Goal: Task Accomplishment & Management: Complete application form

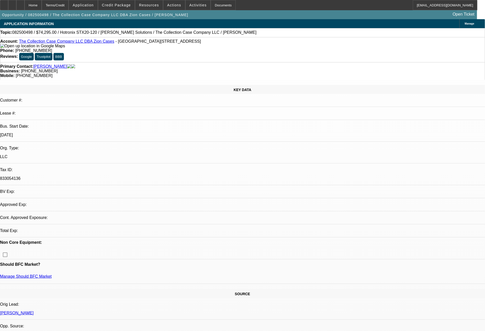
select select "0"
select select "2"
select select "0"
select select "6"
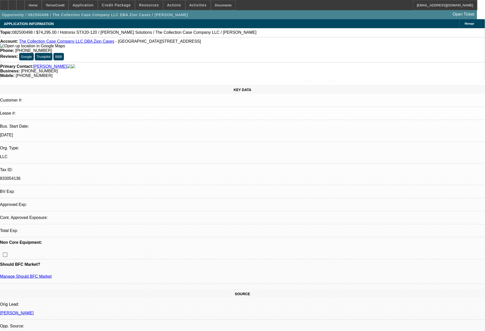
select select "0"
select select "2"
select select "0"
select select "6"
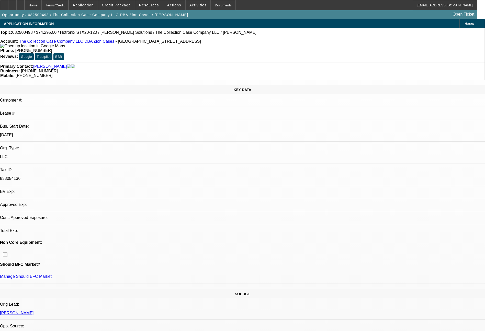
select select "0"
select select "2"
select select "0"
select select "6"
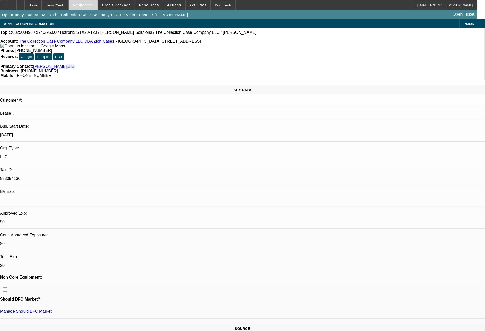
click at [94, 5] on span "Application" at bounding box center [83, 5] width 21 height 4
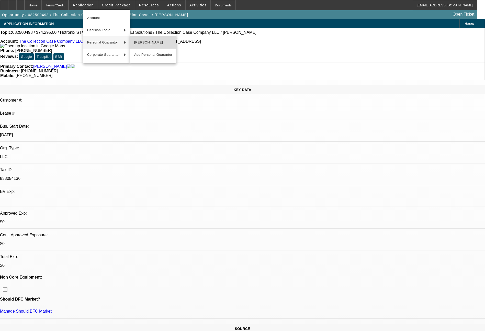
click at [151, 43] on span "Clint Anderson" at bounding box center [153, 42] width 38 height 6
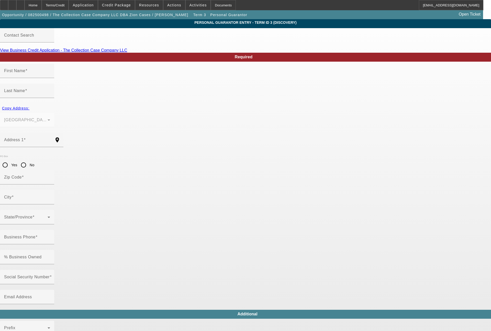
type input "Clint"
type input "Anderson"
type input "4869 East 2950 North Road"
radio input "true"
type input "61865"
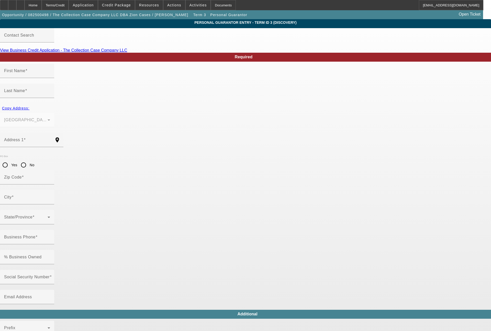
type input "Potomac"
type input "(217) 621-0787"
type input "100"
type input "750-70-1664"
type input "clint@zioncases.com"
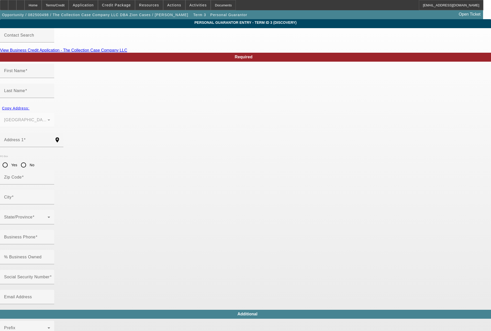
type input "(217) 621-0787"
type input "$251,244.00"
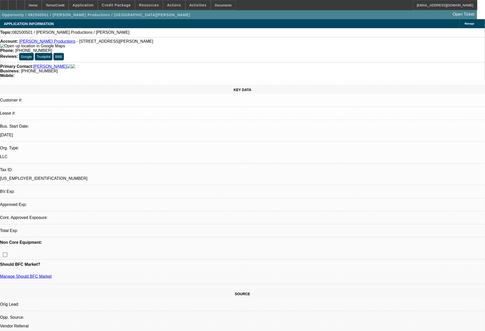
select select "0"
select select "2"
select select "0.1"
select select "1"
select select "2"
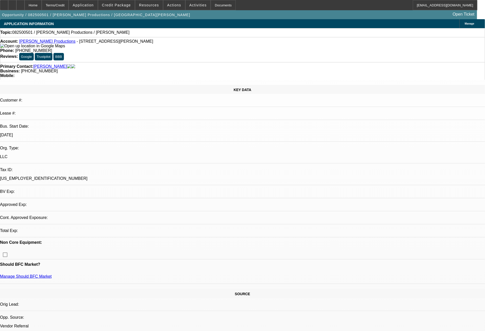
select select "4"
select select "0"
select select "2"
select select "0.1"
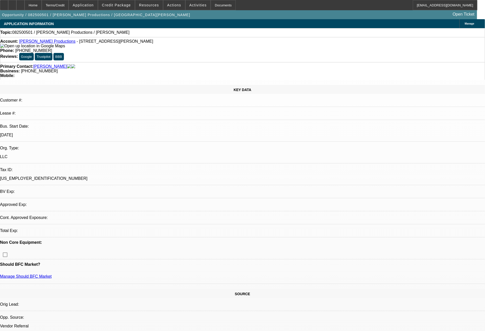
select select "4"
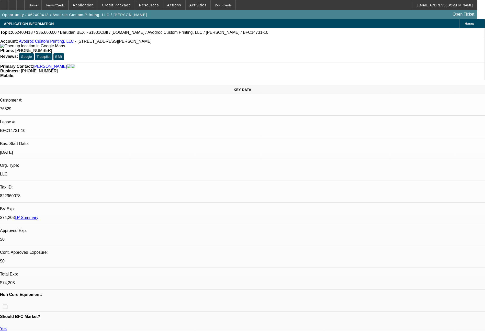
select select "0"
select select "2"
select select "0"
select select "2"
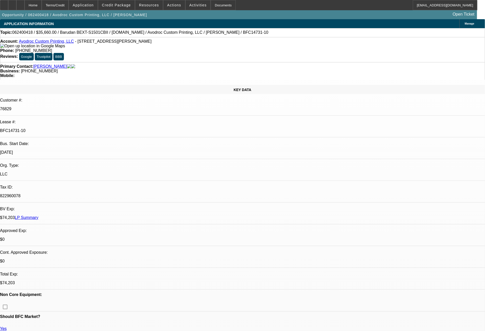
select select "0"
select select "2"
select select "0.1"
select select "4"
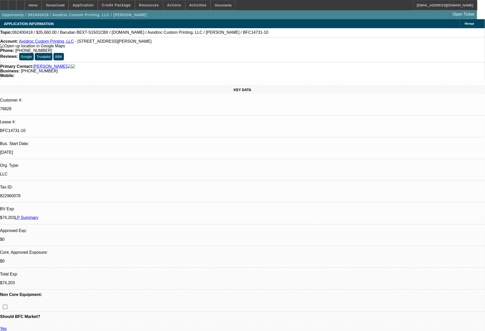
select select "0"
select select "2"
select select "0"
select select "2"
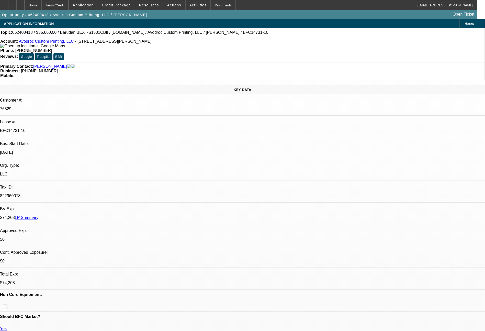
select select "0"
select select "2"
select select "0.1"
select select "4"
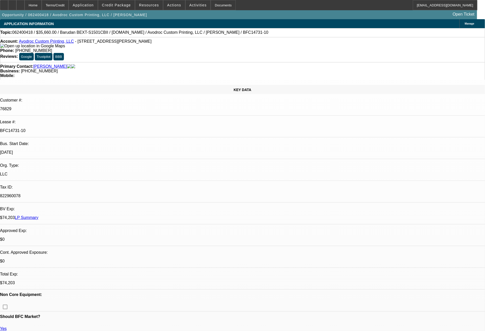
click at [38, 215] on link "LP Summary" at bounding box center [27, 217] width 24 height 4
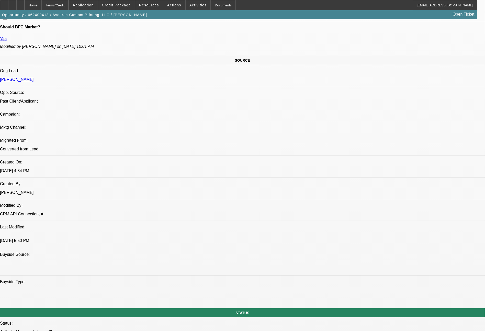
scroll to position [579, 0]
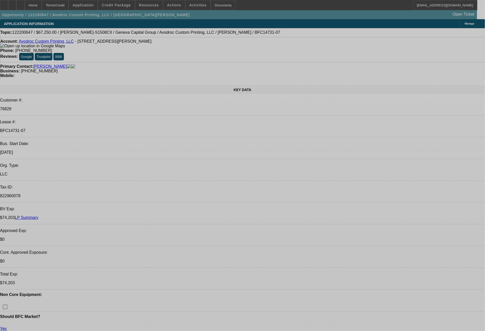
select select "0"
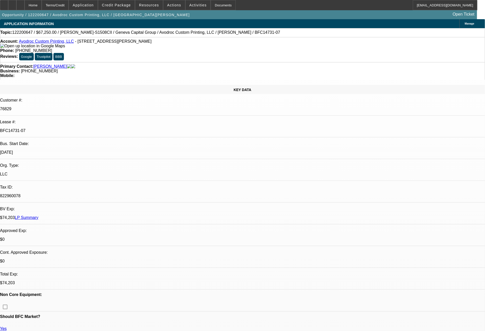
select select "0"
select select "2"
select select "0"
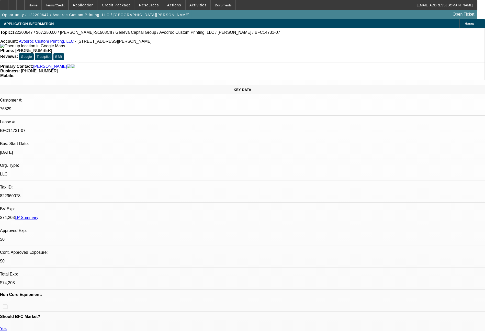
select select "0"
select select "2"
select select "0"
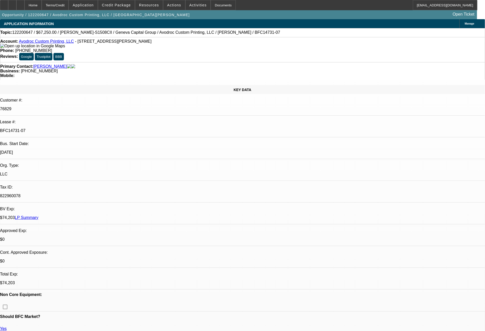
select select "2"
select select "0"
select select "2"
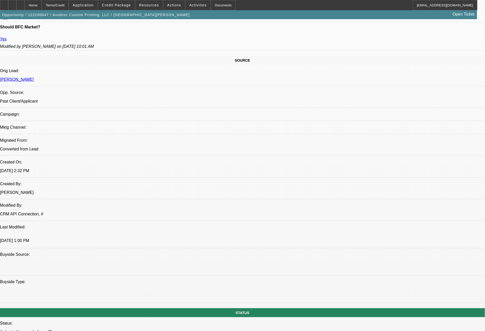
scroll to position [579, 0]
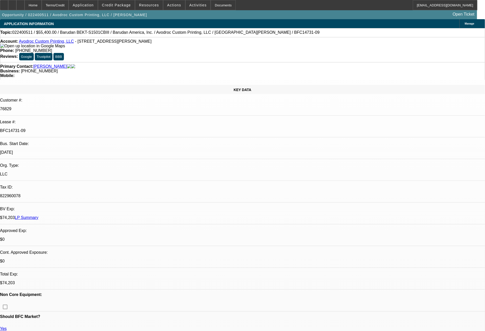
select select "0"
select select "2"
select select "0.1"
select select "4"
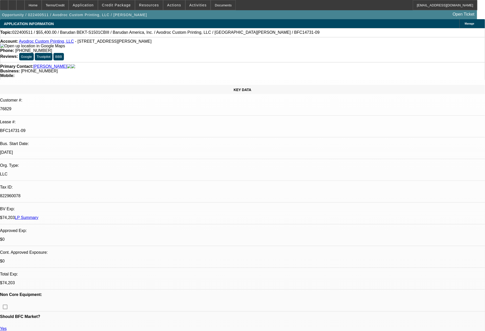
select select "0"
select select "2"
select select "0.1"
select select "4"
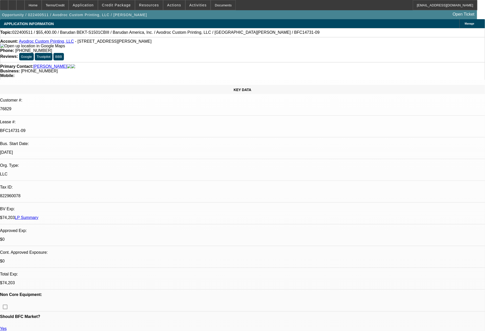
select select "0"
select select "2"
select select "0.1"
select select "4"
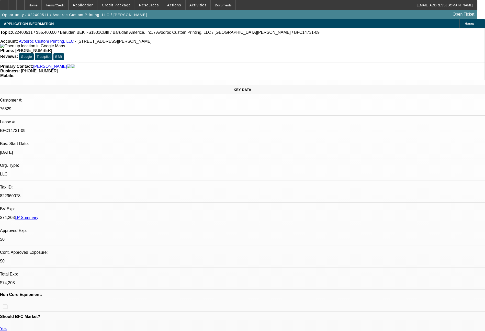
select select "0"
select select "2"
select select "0.1"
select select "4"
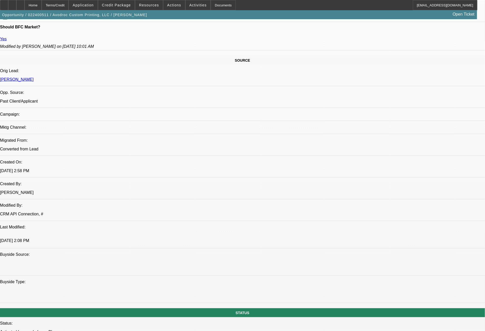
scroll to position [579, 0]
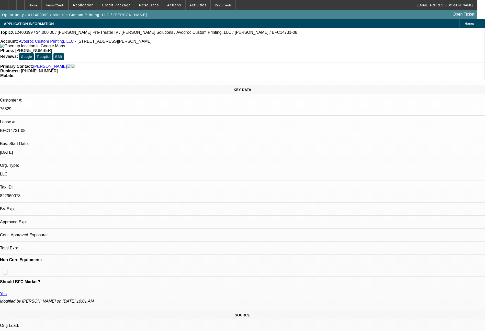
select select "0"
select select "2"
select select "0"
select select "2"
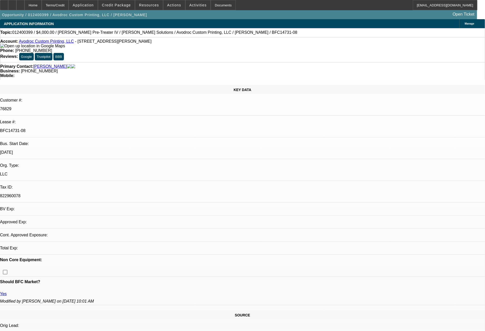
select select "0"
select select "2"
select select "0"
select select "2"
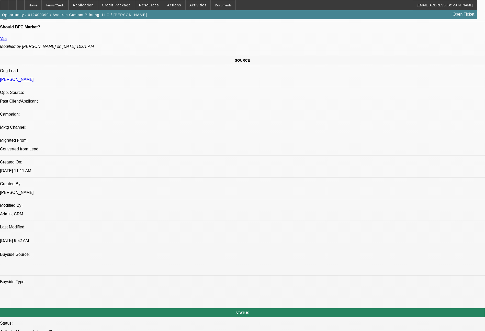
scroll to position [579, 0]
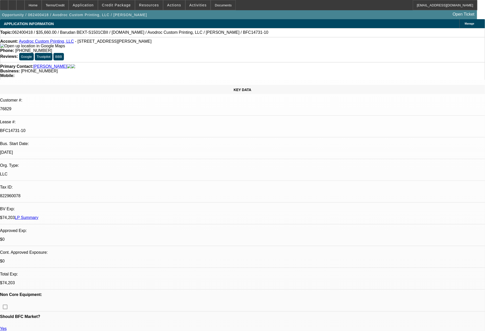
select select "0"
select select "2"
select select "0"
select select "2"
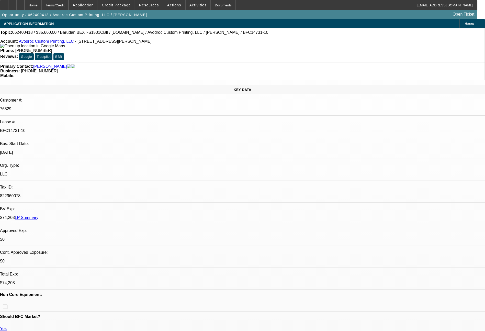
select select "0"
select select "2"
select select "0.1"
select select "4"
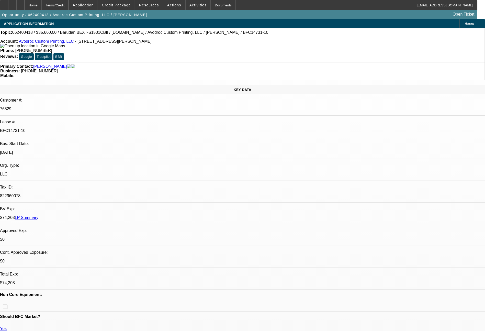
select select "0"
select select "2"
select select "0"
select select "2"
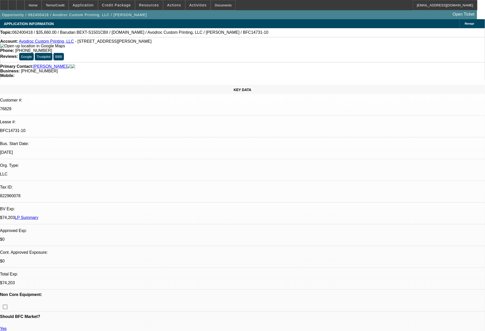
select select "0"
select select "2"
select select "0.1"
select select "4"
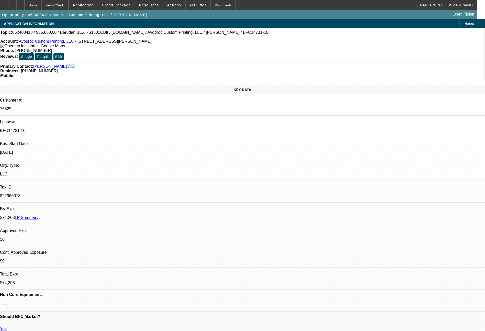
click at [38, 215] on link "LP Summary" at bounding box center [27, 217] width 24 height 4
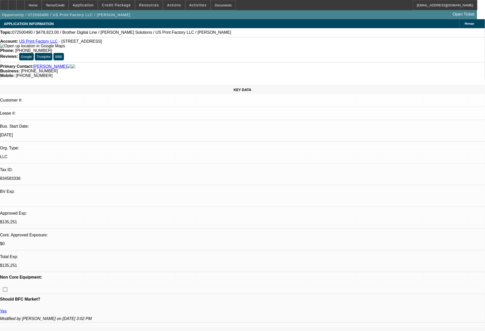
select select "0"
select select "6"
select select "0"
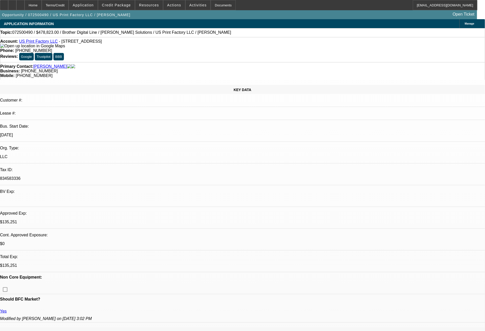
select select "0"
select select "6"
select select "0"
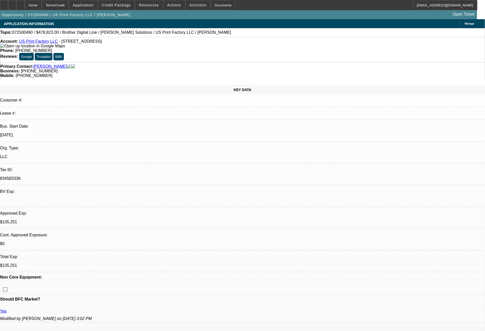
select select "0"
select select "6"
select select "0"
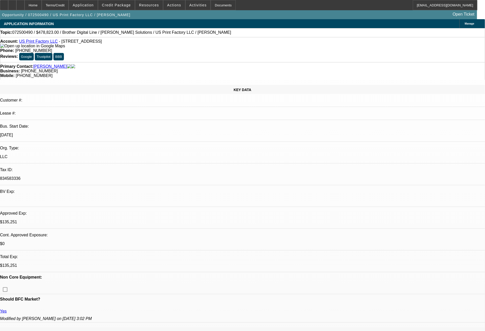
select select "6"
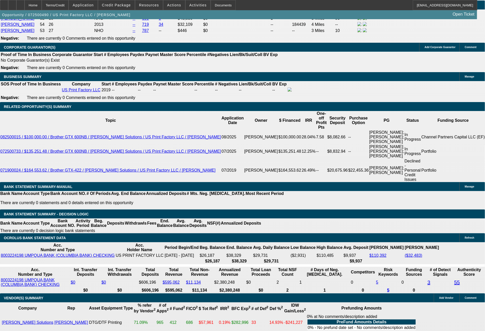
scroll to position [850, 0]
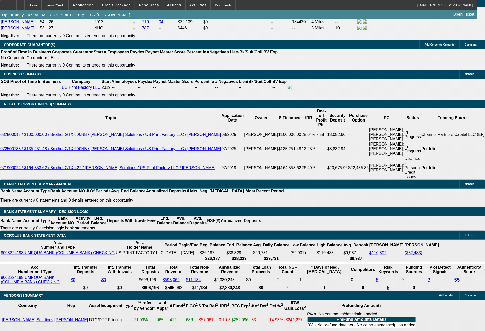
select select "0"
select select "6"
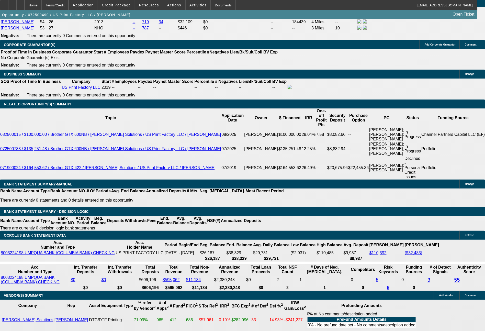
select select "0"
select select "6"
select select "0"
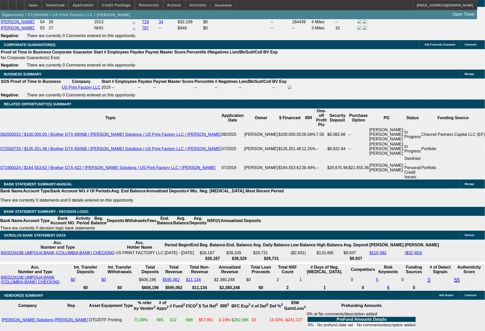
select select "0"
select select "6"
select select "0"
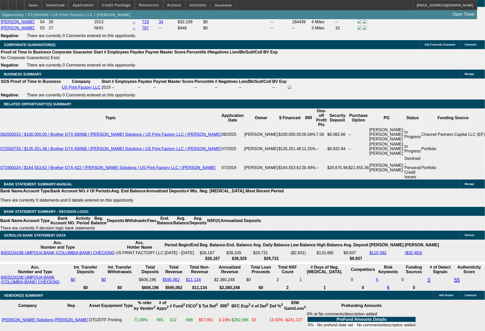
select select "0"
select select "6"
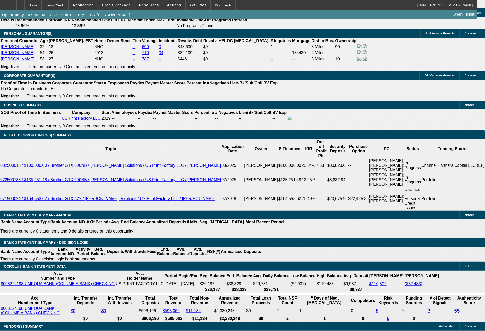
scroll to position [818, 0]
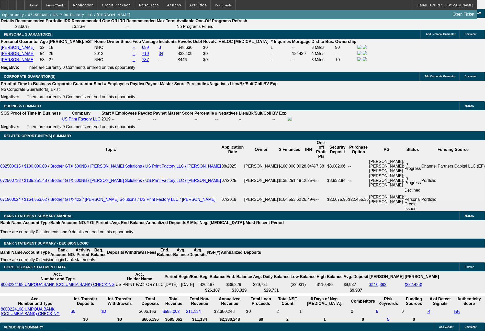
select select "0"
select select "6"
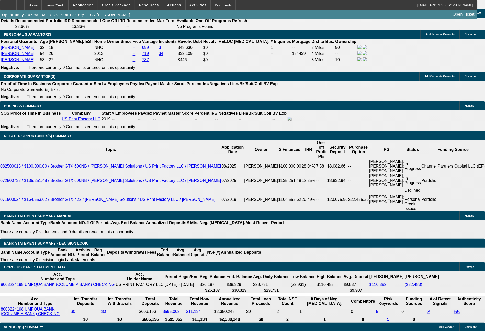
select select "0"
select select "6"
select select "0"
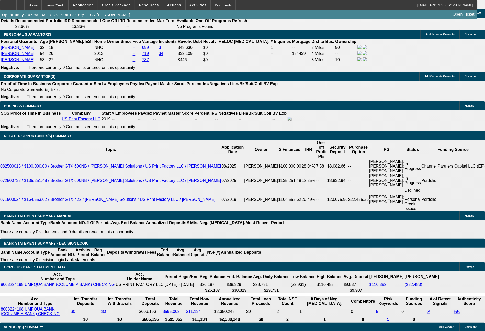
select select "0"
select select "6"
select select "0"
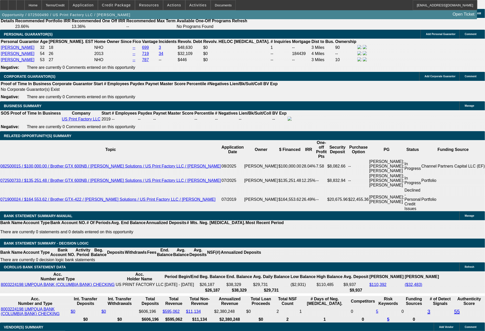
select select "0"
select select "6"
select select "0"
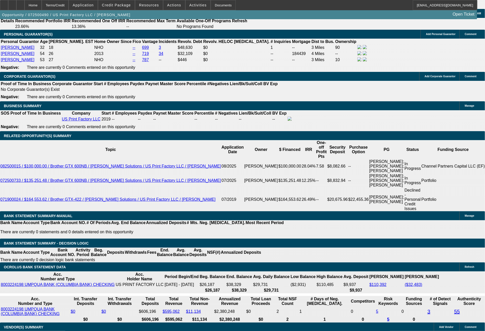
select select "0"
select select "6"
select select "0"
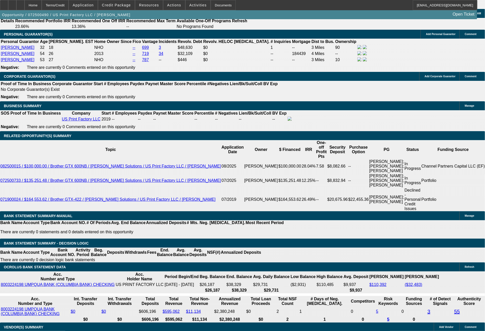
select select "6"
select select "0"
select select "6"
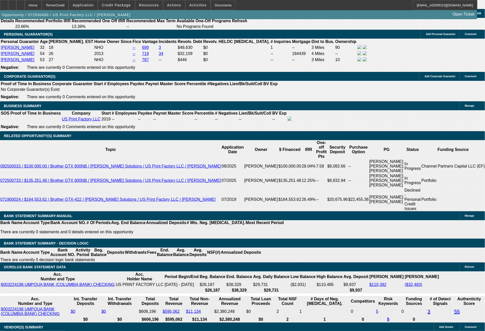
select select "0"
select select "6"
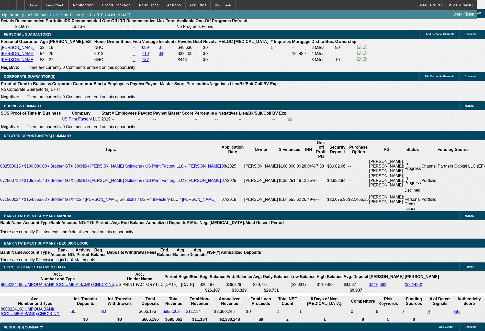
select select "0"
select select "6"
select select "0"
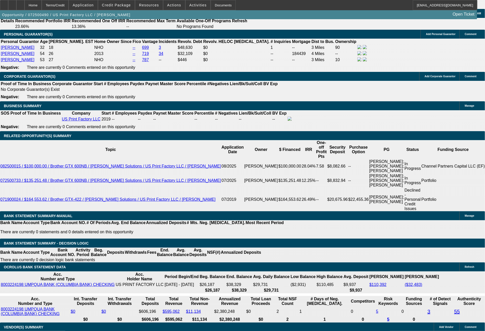
select select "0"
select select "6"
select select "0"
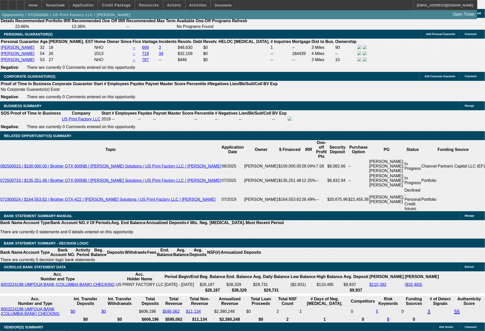
select select "0"
select select "6"
select select "0"
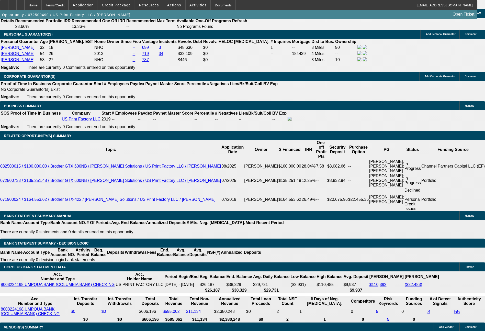
select select "6"
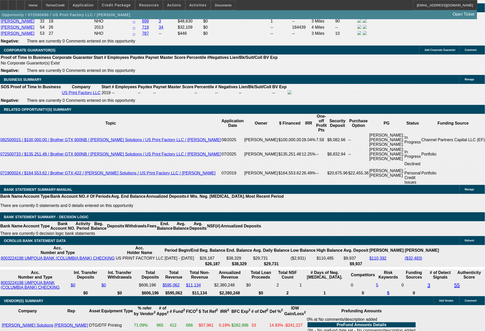
scroll to position [847, 0]
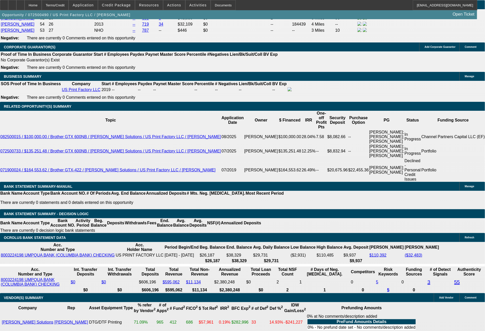
drag, startPoint x: 101, startPoint y: 193, endPoint x: 120, endPoint y: 193, distance: 19.2
type input "4"
type input "UNKNOWN"
type input "42"
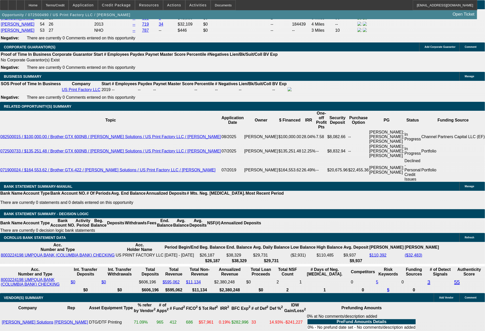
type input "$14,470.36"
type input "42"
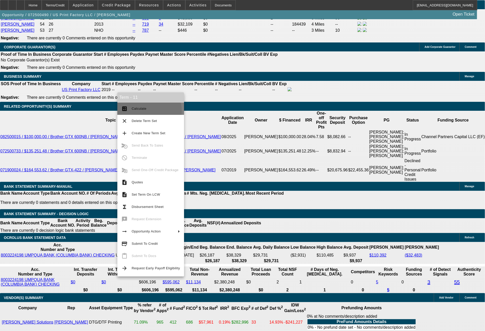
click at [146, 111] on span "Calculate" at bounding box center [156, 109] width 48 height 6
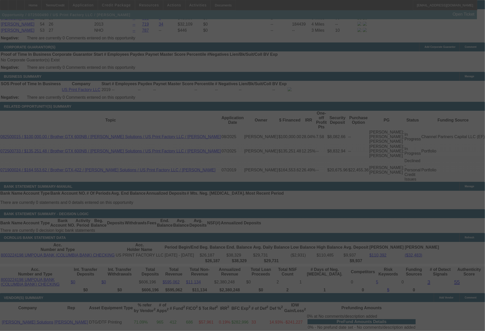
select select "0"
select select "6"
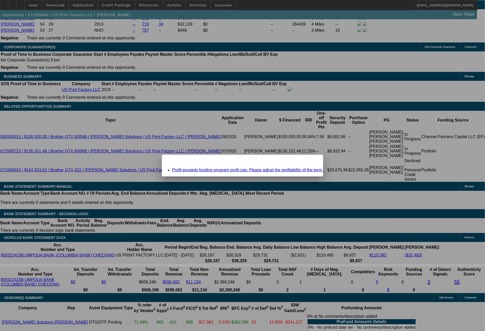
click at [313, 160] on span "Close" at bounding box center [316, 159] width 7 height 3
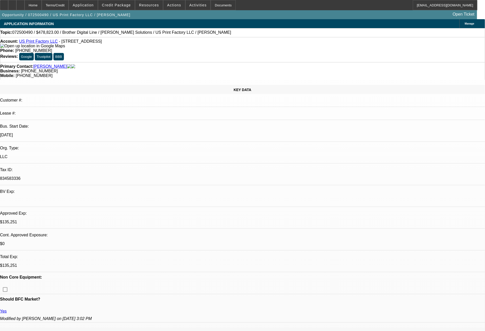
scroll to position [847, 0]
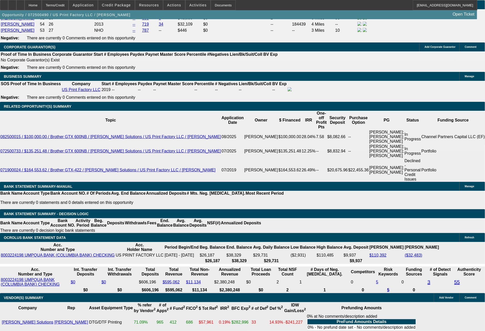
select select "0"
select select "6"
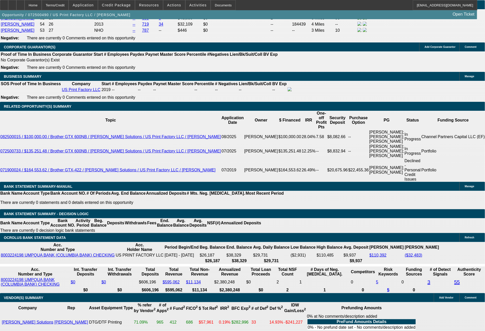
select select "0"
select select "6"
select select "0"
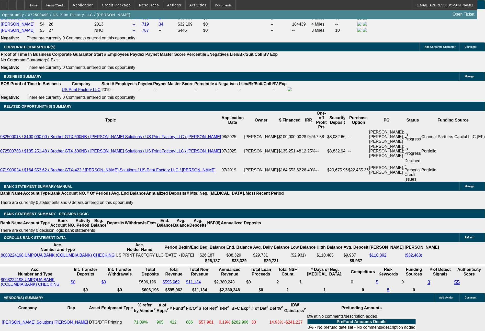
select select "0"
select select "6"
select select "0"
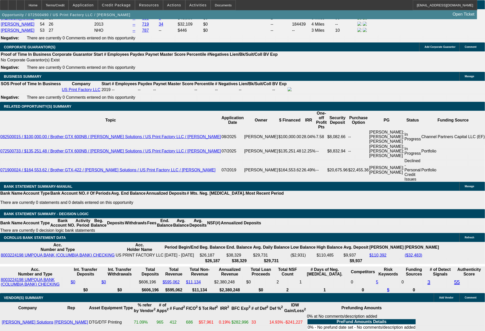
select select "0"
select select "6"
drag, startPoint x: 76, startPoint y: 195, endPoint x: 100, endPoint y: 195, distance: 24.5
type input "$16,349.74"
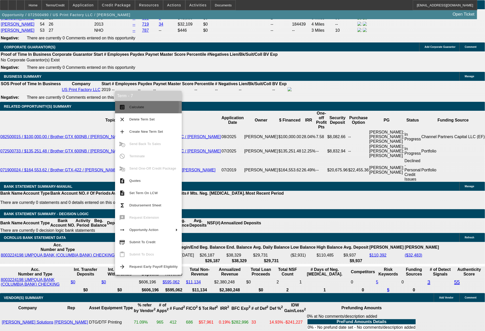
click at [139, 107] on span "Calculate" at bounding box center [136, 107] width 15 height 4
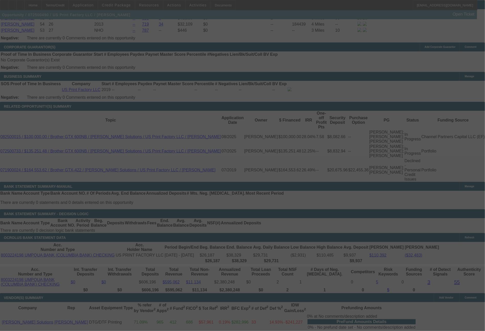
select select "0"
select select "6"
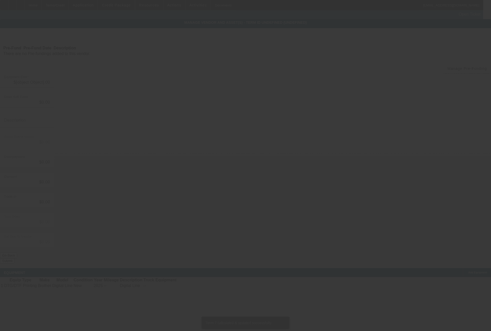
type input "$633,501.00"
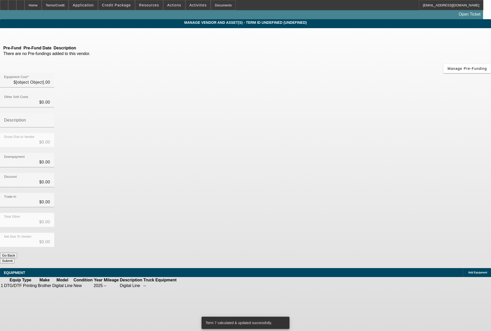
type input "$633,501.00"
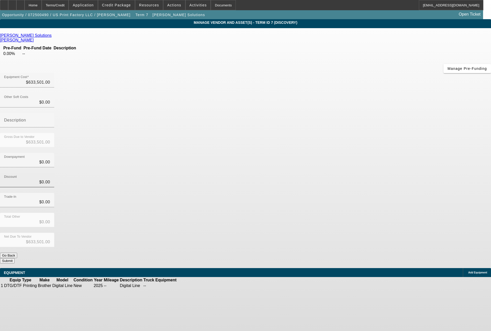
type input "0"
click at [50, 179] on input "0" at bounding box center [27, 182] width 46 height 6
type input "3"
type input "$3.00"
type input "$633,498.00"
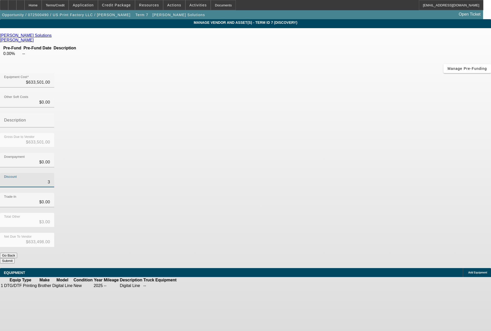
type input "33"
type input "$33.00"
type input "$633,468.00"
type input "330"
type input "$330.00"
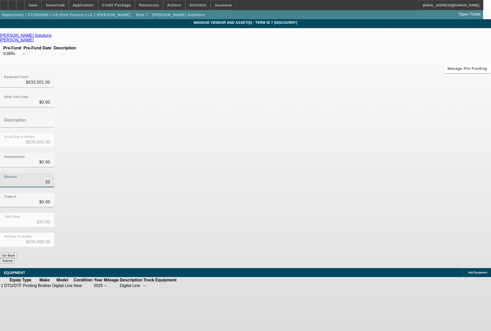
type input "$633,171.00"
type input "3300"
type input "$3,300.00"
type input "$630,201.00"
type input "330"
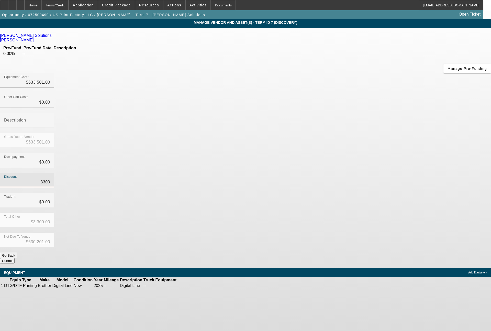
type input "$330.00"
type input "$633,171.00"
type input "33"
type input "$33.00"
type input "$633,468.00"
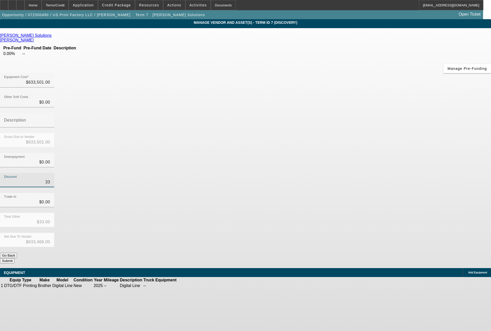
type input "3"
type input "$3.00"
type input "$633,498.00"
type input "$0.00"
type input "$633,501.00"
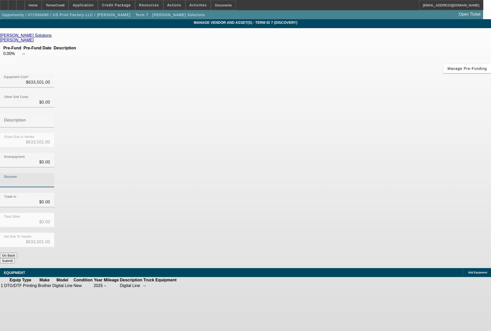
type input "1"
type input "$1.00"
type input "$633,500.00"
type input "13"
type input "$13.00"
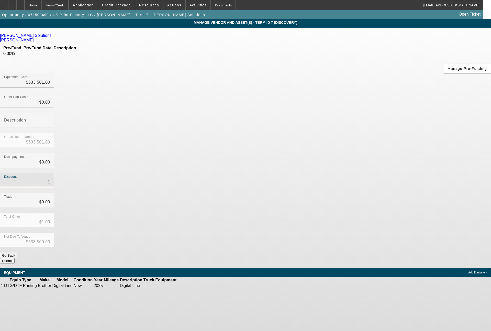
type input "$633,488.00"
type input "133"
type input "$133.00"
type input "$633,368.00"
type input "1330"
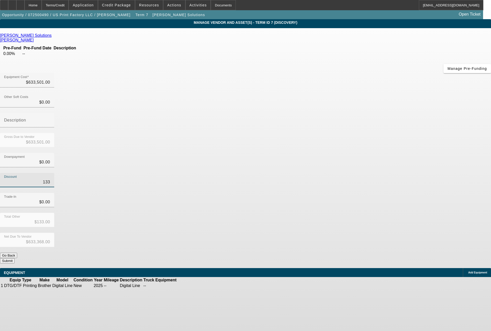
type input "$1,330.00"
type input "$632,171.00"
type input "13300"
type input "$13,300.00"
type input "$620,201.00"
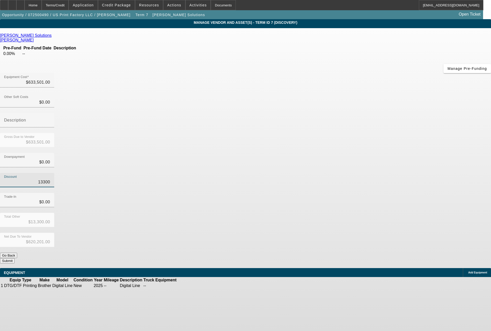
type input "133001"
type input "$133,001.00"
type input "$500,500.00"
type input "$133,001.00"
click at [15, 258] on button "Submit" at bounding box center [7, 260] width 15 height 5
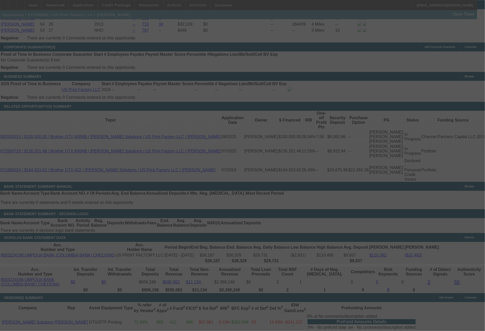
scroll to position [852, 0]
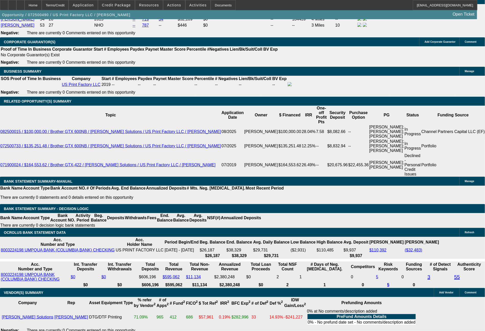
select select "0"
select select "6"
select select "0"
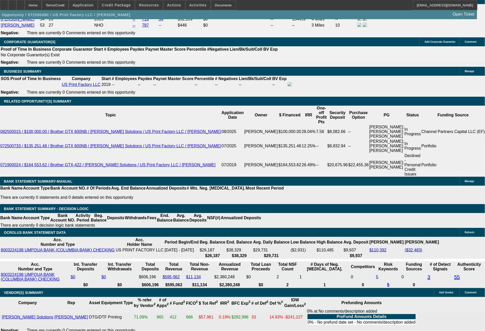
select select "0"
select select "6"
select select "0"
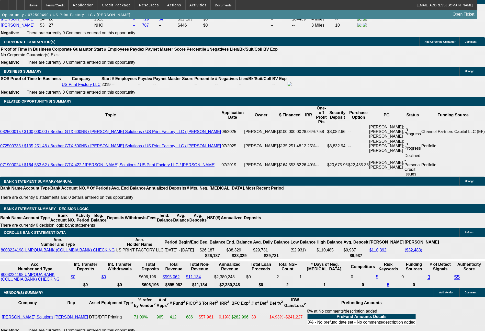
select select "0"
select select "6"
select select "0"
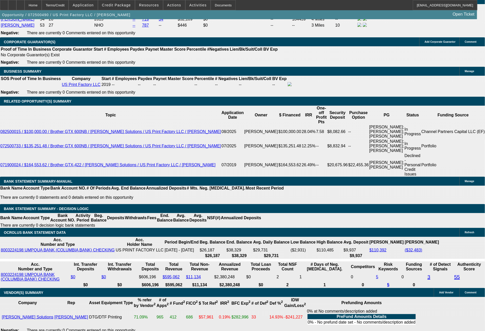
select select "6"
select select "0"
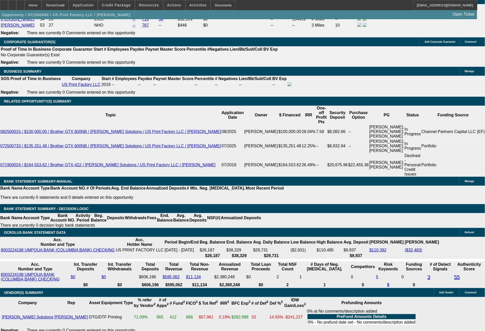
select select "6"
select select "0"
select select "6"
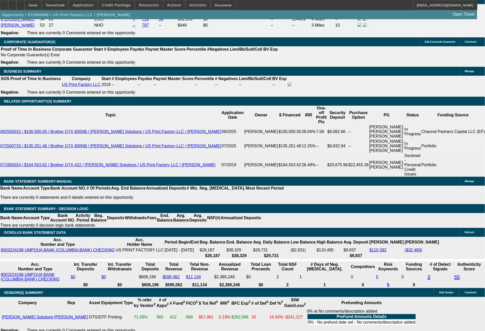
select select "0"
select select "6"
select select "0"
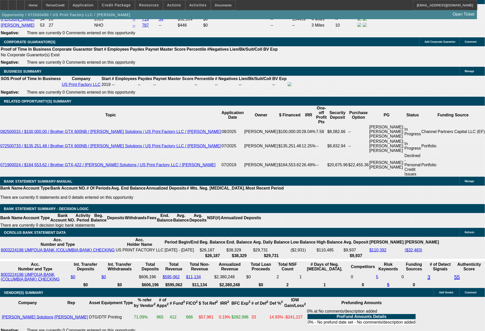
select select "0"
select select "6"
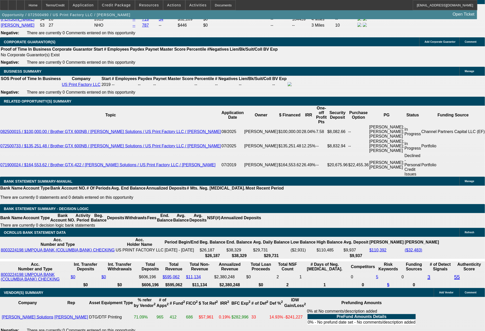
type input "3"
type input "UNKNOWN"
type input "$163,328.55"
type input "42"
type input "$4.09"
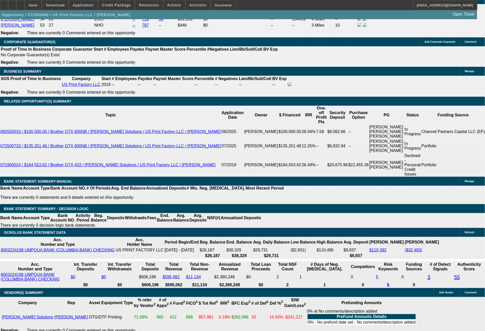
type input "42"
drag, startPoint x: 82, startPoint y: 190, endPoint x: 107, endPoint y: 189, distance: 24.6
type input "14471"
type input "13.9"
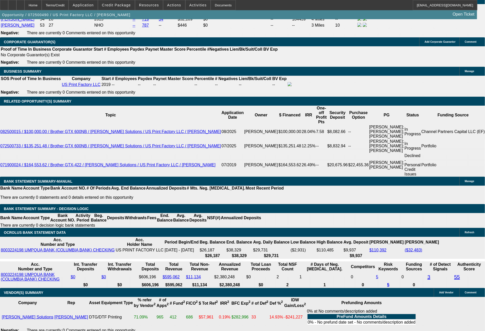
type input "$14,471.00"
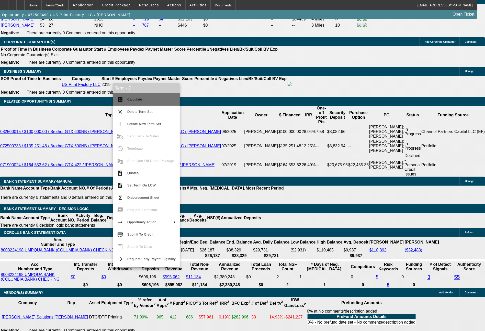
click at [149, 95] on button "calculate Calculate" at bounding box center [146, 99] width 67 height 12
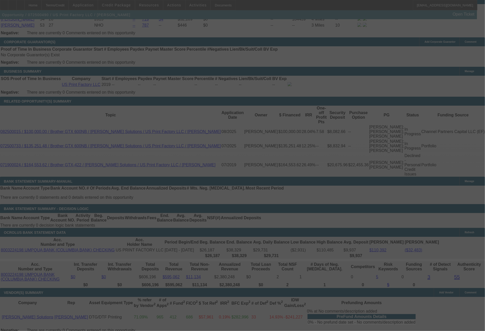
scroll to position [0, 0]
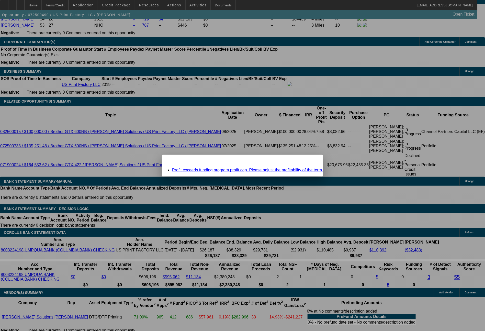
click at [313, 160] on span "Close" at bounding box center [316, 159] width 7 height 3
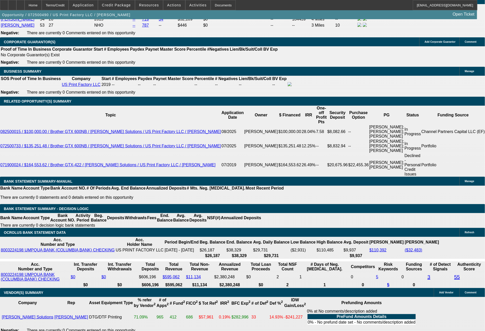
scroll to position [852, 0]
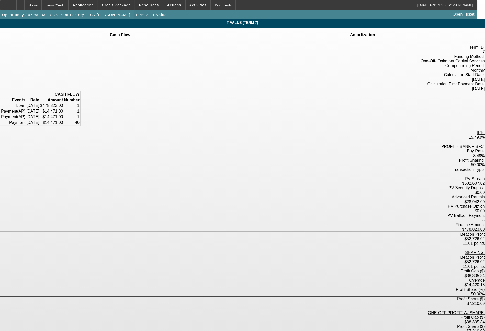
click at [135, 15] on span "Term 7" at bounding box center [141, 15] width 13 height 4
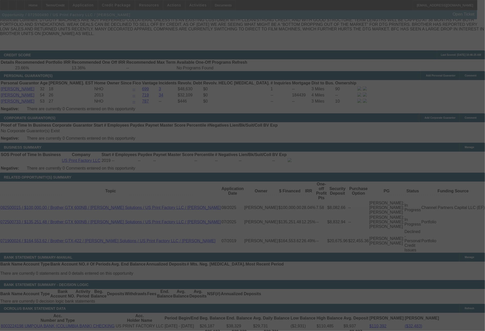
scroll to position [784, 0]
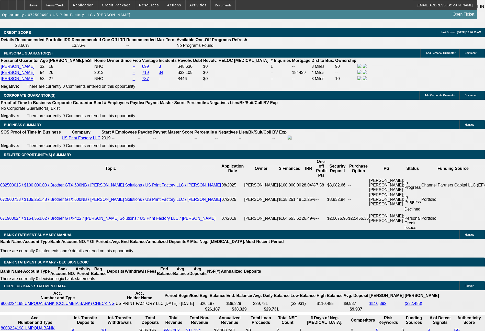
scroll to position [850, 0]
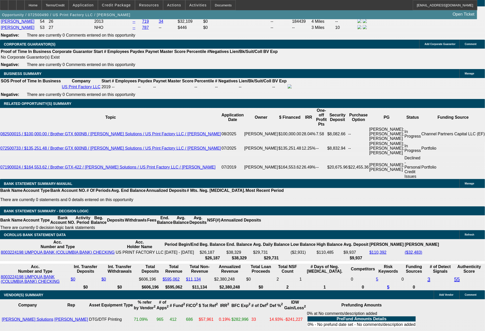
drag, startPoint x: 72, startPoint y: 190, endPoint x: 99, endPoint y: 190, distance: 27.6
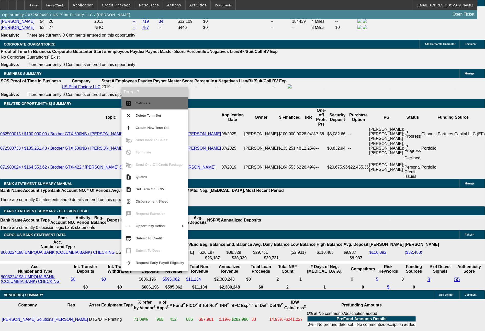
click at [156, 105] on span "Calculate" at bounding box center [160, 103] width 48 height 6
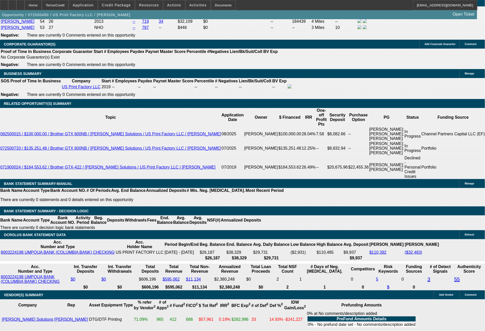
drag, startPoint x: 77, startPoint y: 189, endPoint x: 93, endPoint y: 187, distance: 16.5
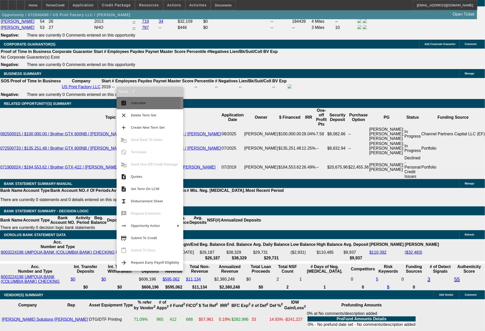
click at [141, 103] on span "Calculate" at bounding box center [138, 103] width 15 height 4
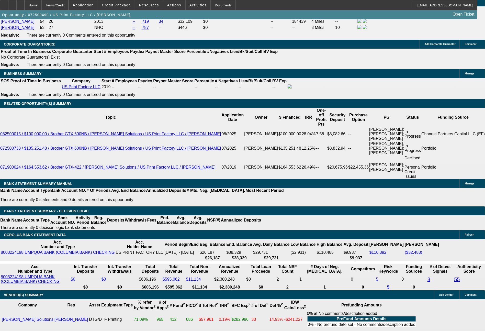
drag, startPoint x: 77, startPoint y: 189, endPoint x: 113, endPoint y: 189, distance: 35.3
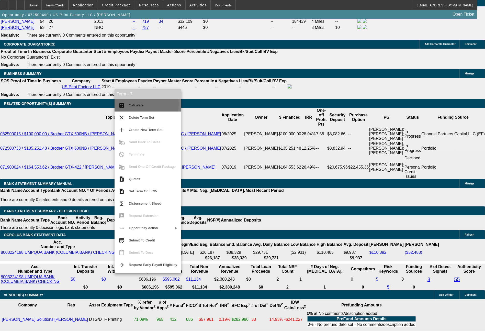
click at [140, 104] on span "Calculate" at bounding box center [136, 105] width 15 height 4
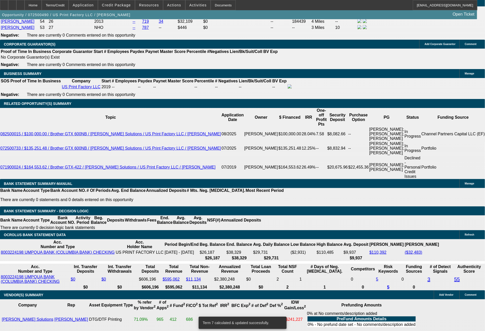
drag, startPoint x: 74, startPoint y: 191, endPoint x: 107, endPoint y: 191, distance: 33.2
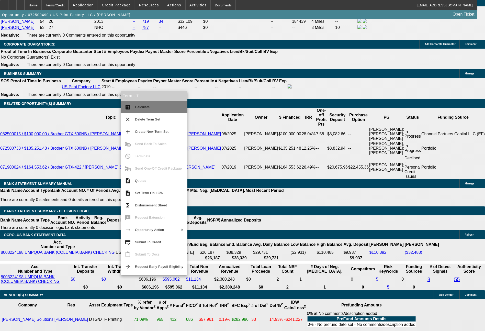
click at [138, 108] on span "Calculate" at bounding box center [142, 107] width 15 height 4
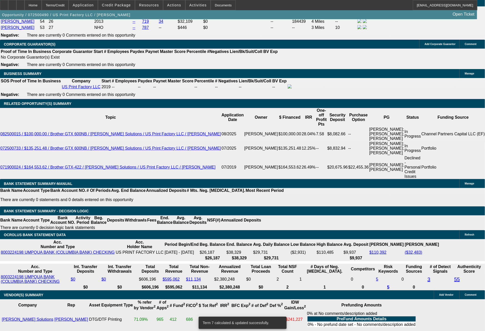
drag, startPoint x: 76, startPoint y: 192, endPoint x: 96, endPoint y: 192, distance: 19.9
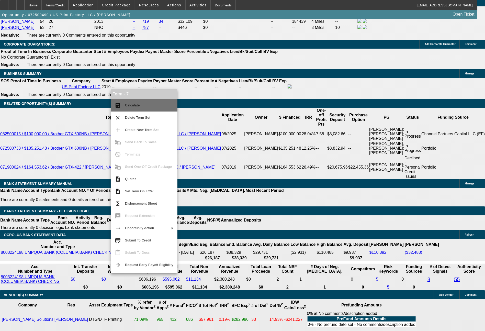
click at [150, 107] on span "Calculate" at bounding box center [149, 105] width 48 height 6
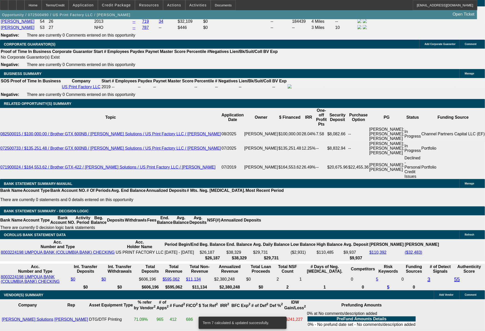
drag, startPoint x: 74, startPoint y: 189, endPoint x: 101, endPoint y: 184, distance: 27.4
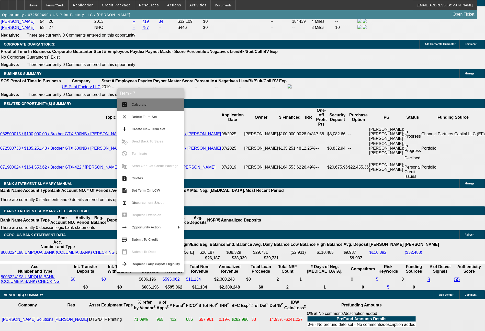
click at [143, 103] on span "Calculate" at bounding box center [139, 104] width 15 height 4
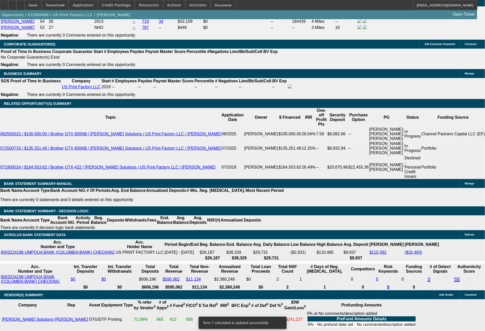
drag, startPoint x: 69, startPoint y: 191, endPoint x: 95, endPoint y: 191, distance: 26.1
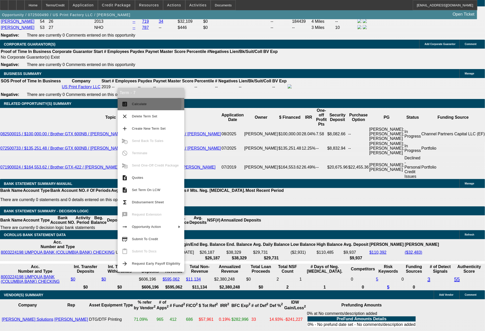
click at [135, 103] on span "Calculate" at bounding box center [139, 104] width 15 height 4
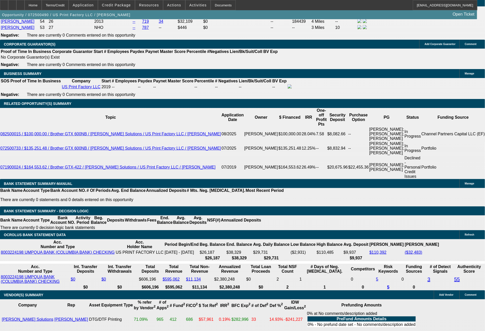
drag, startPoint x: 72, startPoint y: 192, endPoint x: 90, endPoint y: 190, distance: 18.5
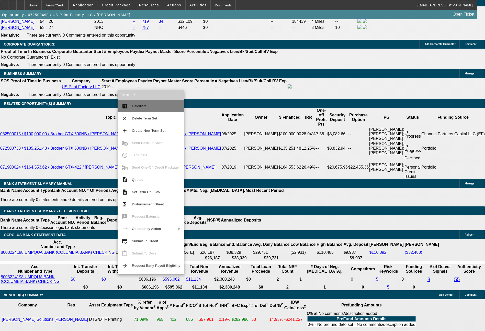
click at [146, 107] on span "Calculate" at bounding box center [156, 106] width 48 height 6
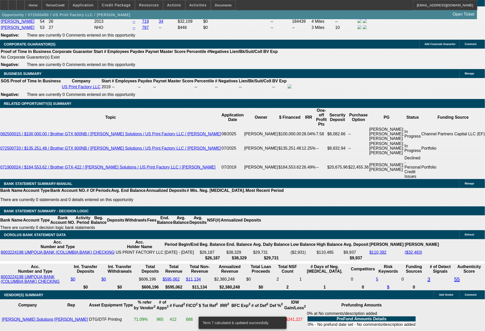
drag, startPoint x: 76, startPoint y: 189, endPoint x: 101, endPoint y: 189, distance: 25.3
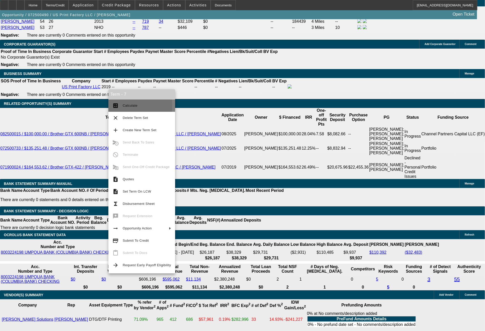
click at [127, 105] on span "Calculate" at bounding box center [130, 105] width 15 height 4
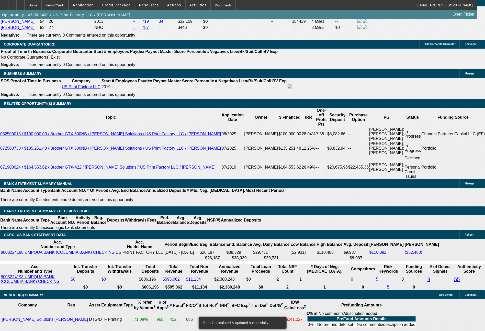
drag, startPoint x: 74, startPoint y: 191, endPoint x: 105, endPoint y: 190, distance: 31.2
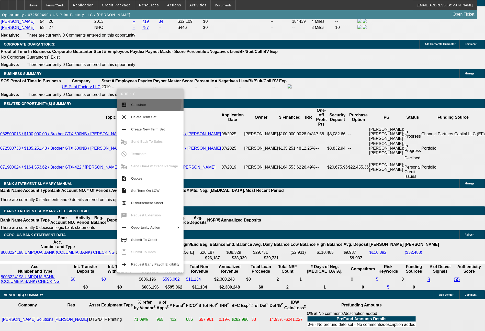
click at [142, 100] on button "calculate Calculate" at bounding box center [150, 105] width 67 height 12
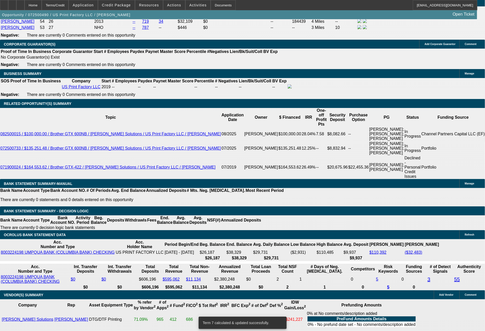
drag, startPoint x: 71, startPoint y: 190, endPoint x: 116, endPoint y: 190, distance: 44.7
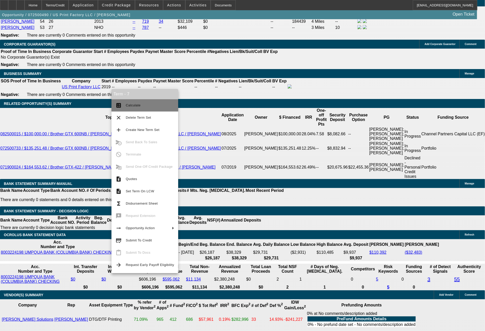
click at [133, 107] on span "Calculate" at bounding box center [150, 105] width 48 height 6
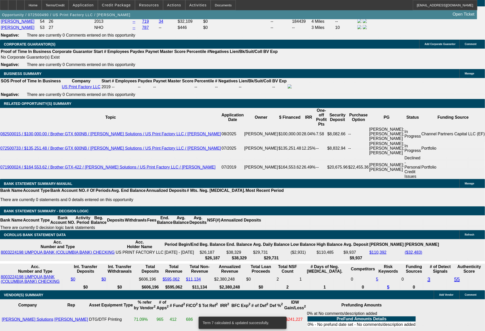
drag, startPoint x: 84, startPoint y: 193, endPoint x: 107, endPoint y: 196, distance: 23.1
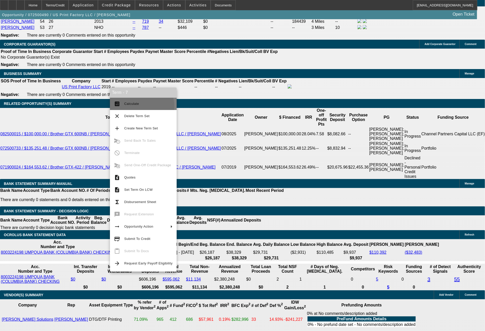
click at [135, 107] on span "Calculate" at bounding box center [148, 104] width 48 height 6
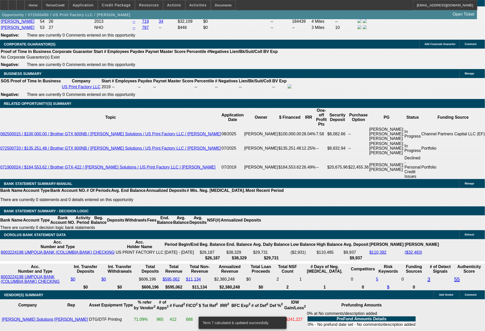
drag, startPoint x: 73, startPoint y: 192, endPoint x: 116, endPoint y: 192, distance: 43.2
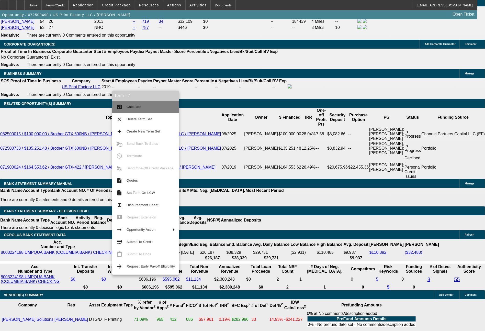
click at [140, 107] on span "Calculate" at bounding box center [133, 107] width 15 height 4
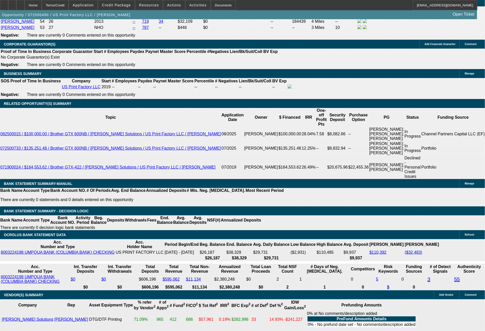
scroll to position [215, 0]
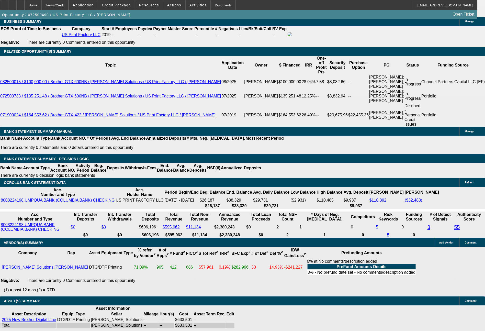
scroll to position [883, 0]
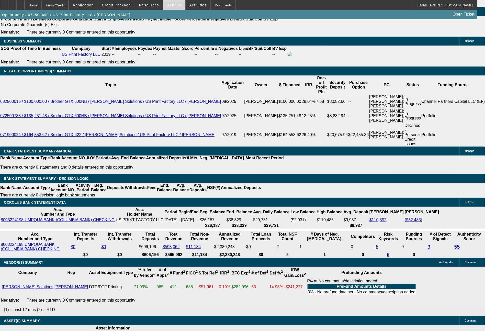
click at [169, 5] on span "Actions" at bounding box center [174, 5] width 14 height 4
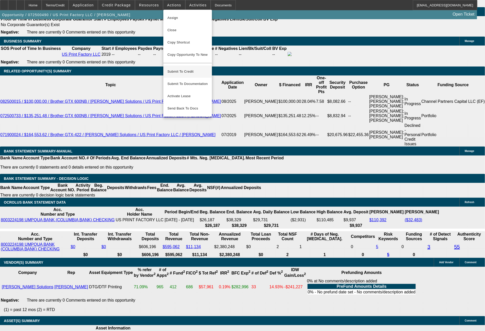
click at [187, 69] on span "Submit To Credit" at bounding box center [187, 71] width 40 height 6
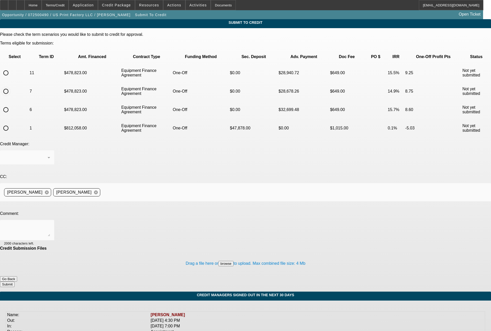
click at [11, 86] on input "radio" at bounding box center [6, 91] width 10 height 10
click at [50, 224] on textarea at bounding box center [27, 230] width 46 height 12
click at [50, 224] on textarea "Zach - we are close to getting this deal closed. customer good with rate/upfron…" at bounding box center [27, 230] width 46 height 12
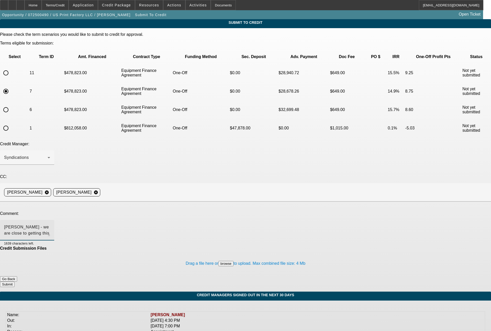
click at [50, 224] on textarea "Zach - we are close to getting this deal closed. customer good with rate/upfron…" at bounding box center [27, 230] width 46 height 12
click at [50, 224] on textarea "[PERSON_NAME] - we are close to getting this deal closed. customer good with ra…" at bounding box center [27, 230] width 46 height 12
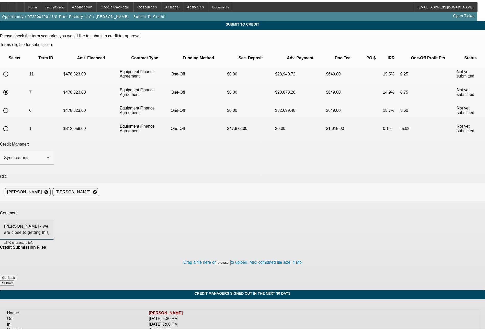
scroll to position [5, 0]
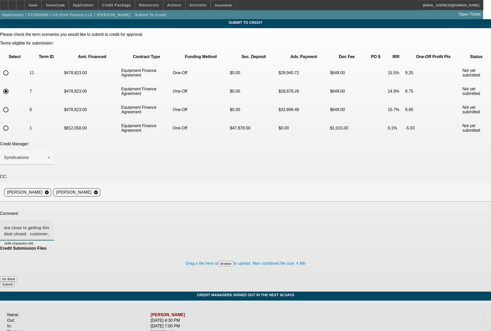
click at [15, 281] on button "Submit" at bounding box center [7, 283] width 15 height 5
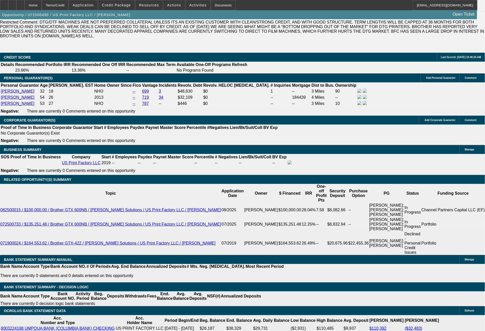
scroll to position [763, 0]
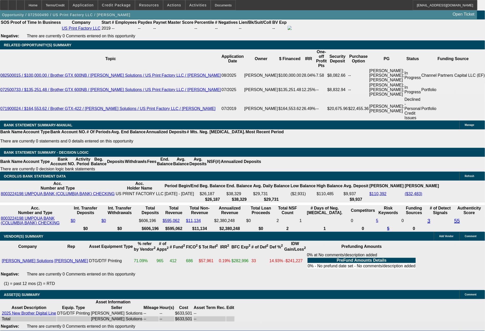
scroll to position [916, 0]
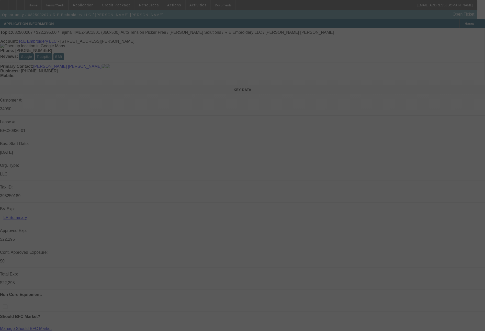
select select "0"
select select "2"
select select "0"
select select "6"
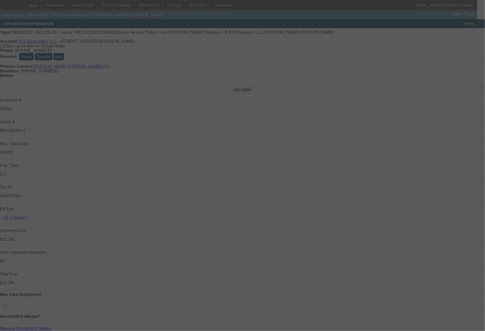
select select "0"
select select "2"
select select "0"
select select "6"
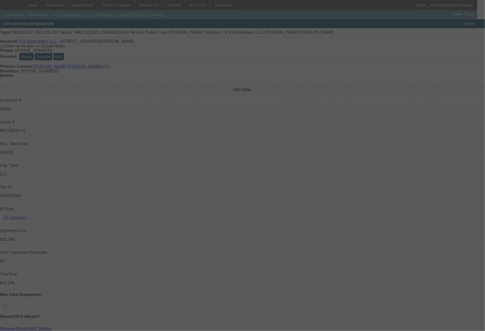
select select "0"
select select "2"
select select "0"
select select "6"
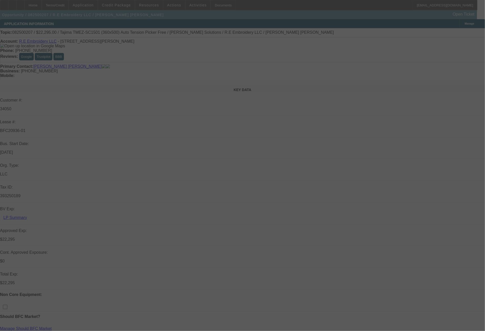
select select "0"
select select "2"
select select "0"
select select "6"
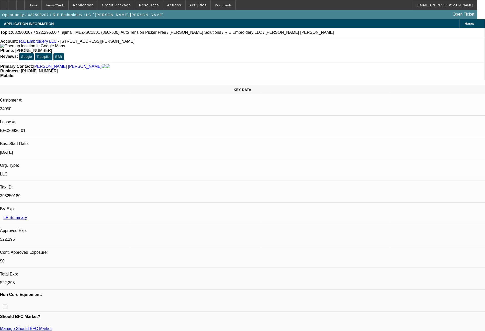
click at [7, 9] on div at bounding box center [4, 5] width 8 height 10
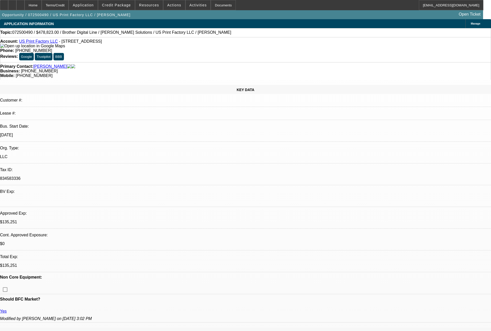
select select "0"
select select "6"
select select "0"
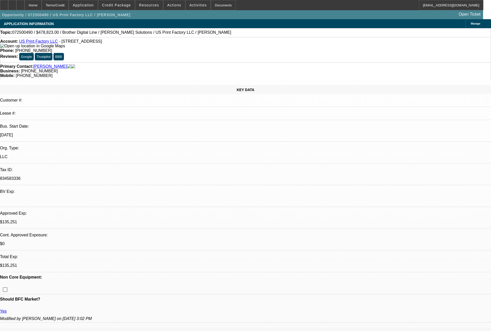
select select "0"
select select "6"
select select "0"
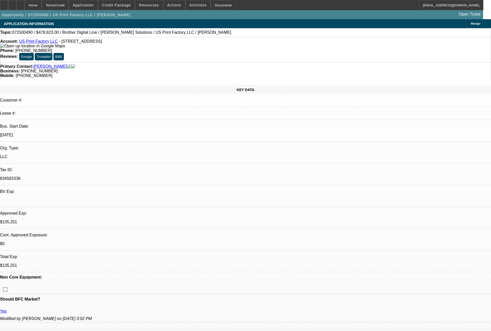
select select "0"
select select "6"
select select "0"
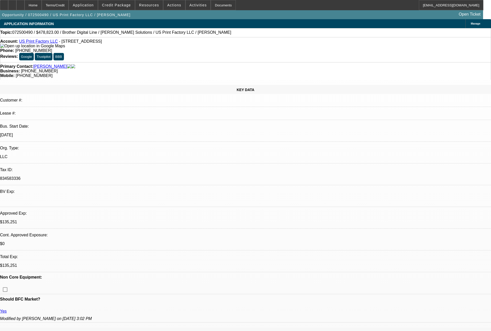
select select "6"
select select "0"
select select "6"
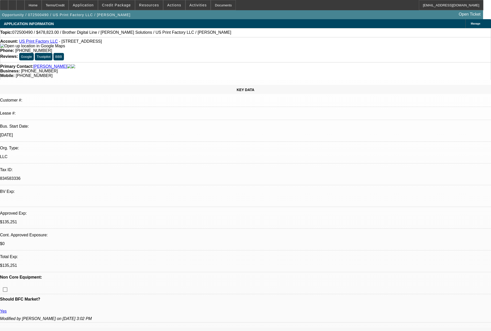
select select "0"
select select "6"
select select "0"
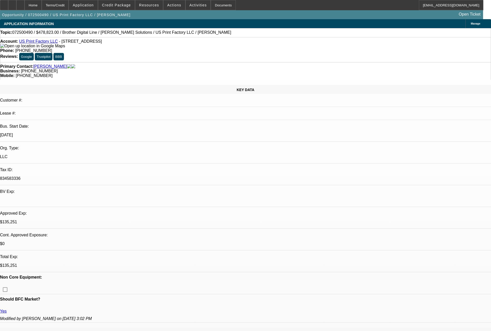
select select "0"
select select "6"
select select "0"
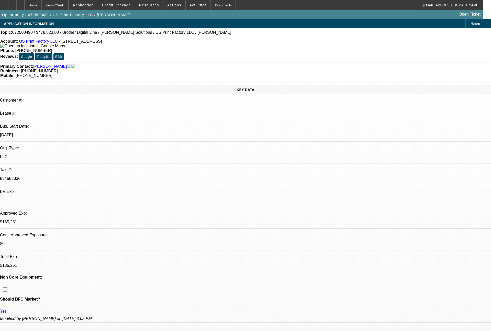
select select "0"
select select "6"
select select "0"
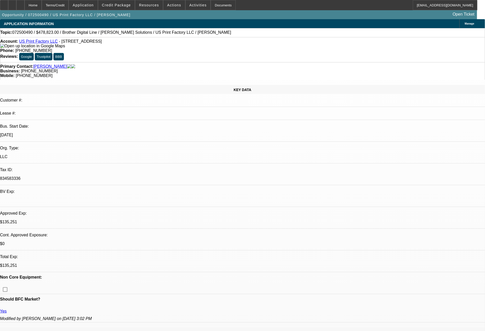
select select "6"
select select "0"
select select "6"
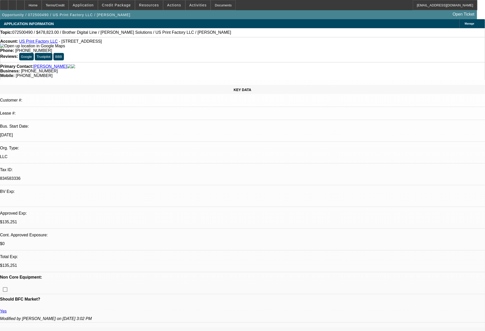
select select "0"
select select "6"
select select "0"
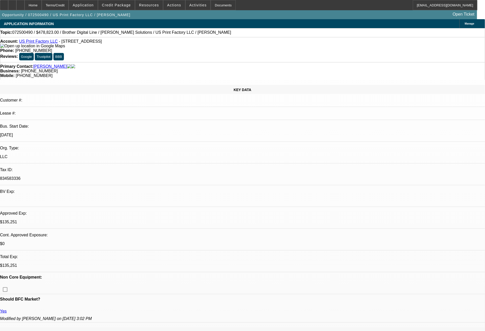
select select "0"
select select "6"
